Goal: Transaction & Acquisition: Book appointment/travel/reservation

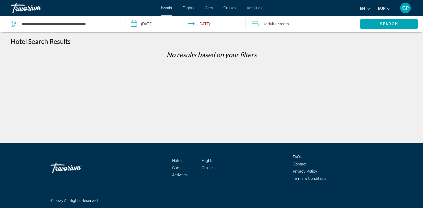
click at [152, 23] on input "**********" at bounding box center [186, 25] width 122 height 18
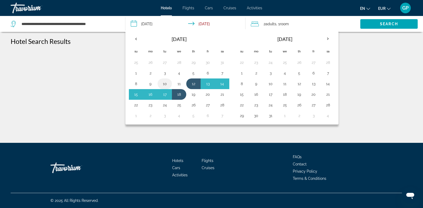
click at [165, 84] on button "10" at bounding box center [164, 83] width 8 height 7
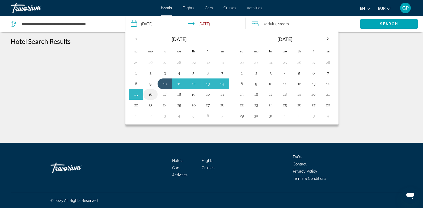
click at [151, 93] on button "16" at bounding box center [150, 94] width 8 height 7
type input "**********"
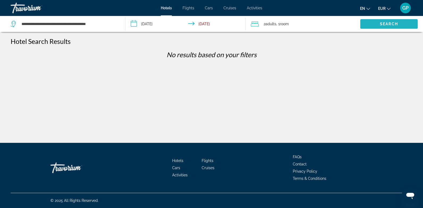
click at [392, 26] on span "Search widget" at bounding box center [388, 24] width 57 height 13
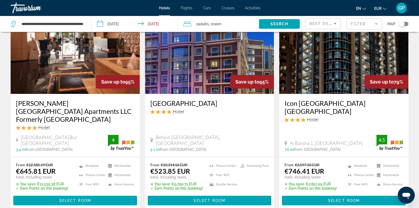
scroll to position [53, 0]
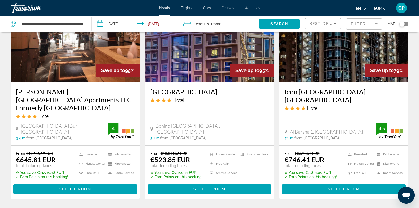
click at [220, 66] on img "Main content" at bounding box center [209, 39] width 129 height 85
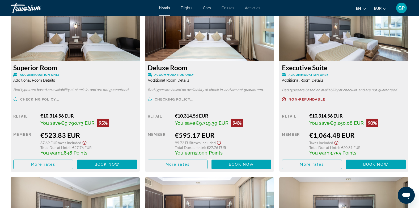
scroll to position [770, 0]
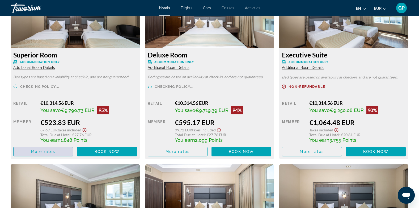
click at [59, 153] on span "Main content" at bounding box center [43, 151] width 59 height 13
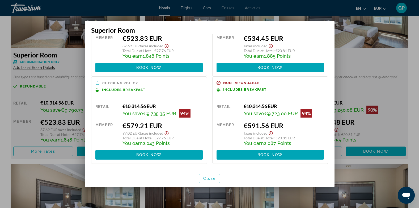
scroll to position [55, 0]
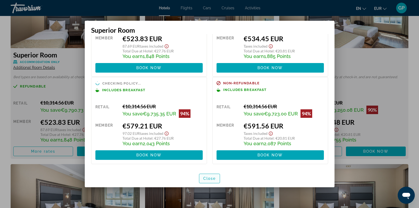
click at [212, 175] on span "button" at bounding box center [209, 178] width 21 height 13
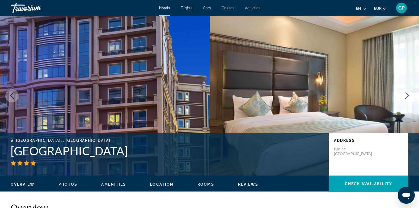
scroll to position [770, 0]
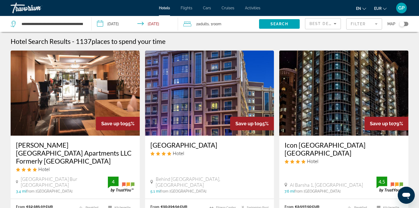
click at [336, 118] on img "Main content" at bounding box center [343, 92] width 129 height 85
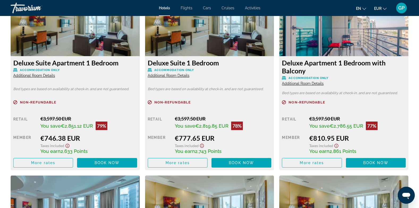
scroll to position [770, 0]
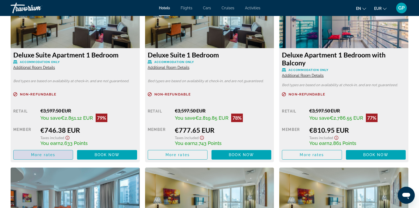
click at [65, 155] on span "Main content" at bounding box center [43, 154] width 59 height 13
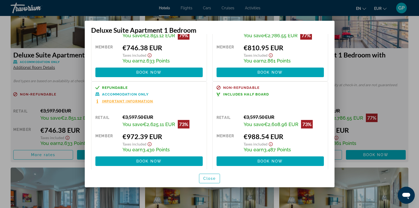
scroll to position [53, 0]
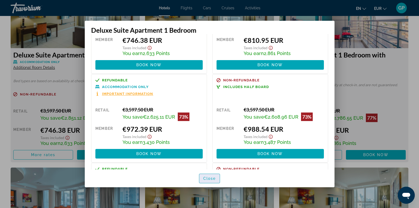
click at [209, 179] on span "Close" at bounding box center [209, 178] width 13 height 4
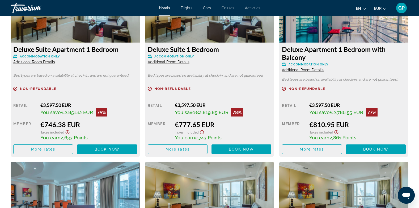
scroll to position [850, 0]
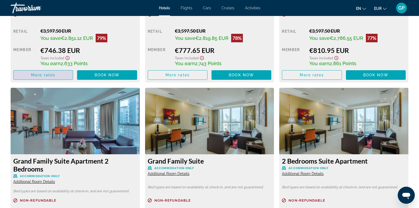
click at [55, 77] on button "More rates" at bounding box center [43, 75] width 60 height 10
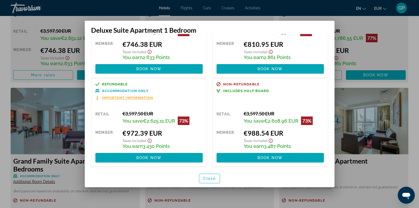
scroll to position [53, 0]
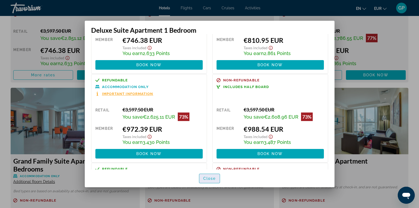
click at [208, 177] on span "Close" at bounding box center [209, 178] width 13 height 4
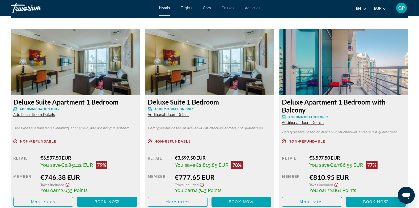
scroll to position [717, 0]
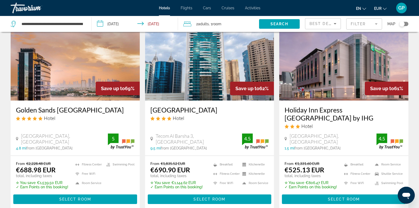
scroll to position [239, 0]
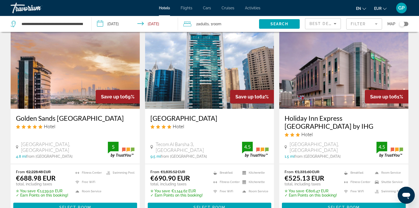
click at [68, 80] on img "Main content" at bounding box center [75, 66] width 129 height 85
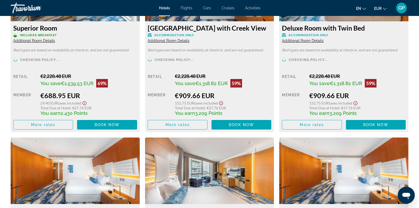
scroll to position [797, 0]
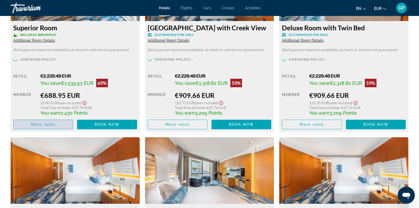
click at [58, 119] on span "Main content" at bounding box center [43, 124] width 59 height 13
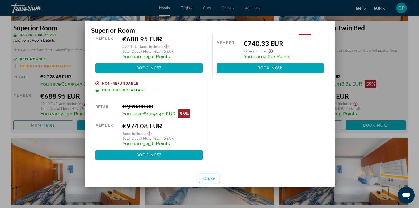
scroll to position [0, 0]
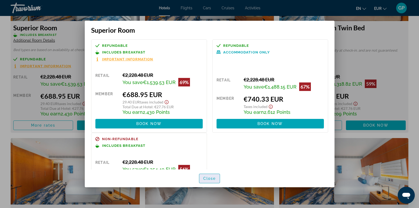
click at [211, 179] on span "Close" at bounding box center [209, 178] width 13 height 4
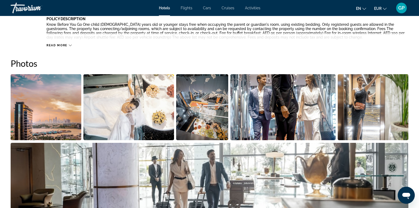
scroll to position [239, 0]
